Goal: Navigation & Orientation: Find specific page/section

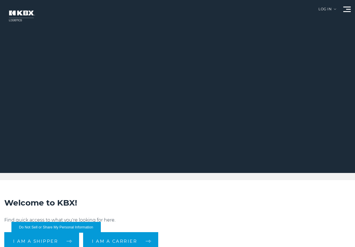
click at [322, 10] on div "Log in" at bounding box center [327, 11] width 18 height 8
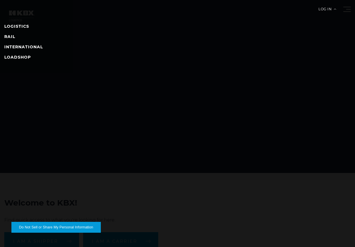
click at [10, 33] on li "RAIL" at bounding box center [177, 36] width 346 height 7
click at [11, 35] on link "RAIL" at bounding box center [9, 36] width 11 height 5
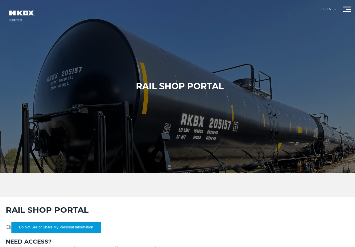
scroll to position [57, 0]
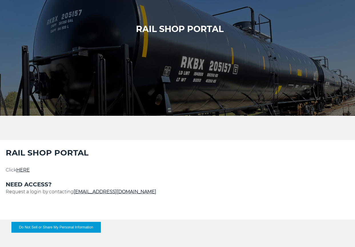
click at [26, 170] on link "HERE" at bounding box center [22, 169] width 13 height 5
